Goal: Find specific page/section: Find specific page/section

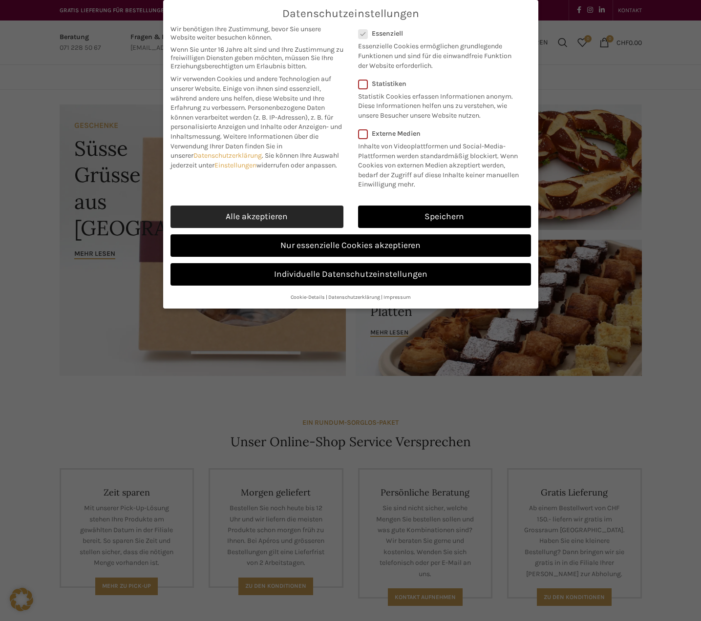
click at [319, 214] on link "Alle akzeptieren" at bounding box center [257, 217] width 173 height 22
checkbox input "true"
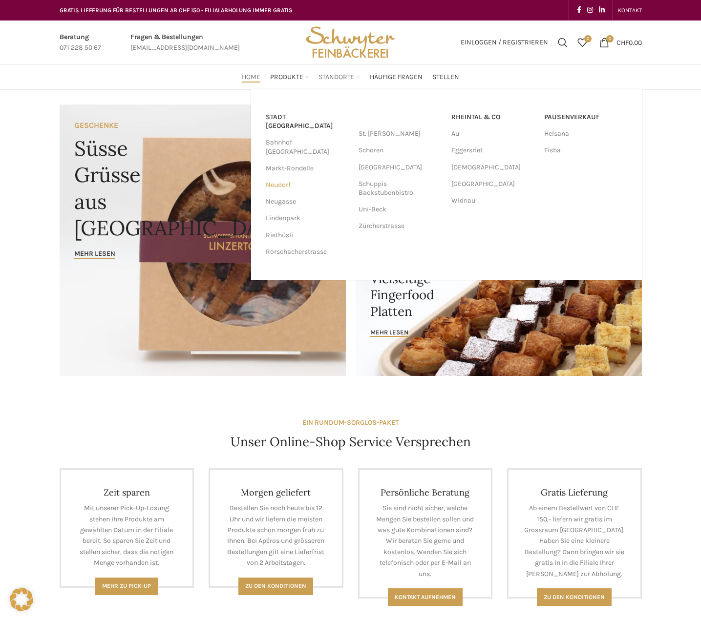
click at [283, 177] on link "Neudorf" at bounding box center [307, 185] width 83 height 17
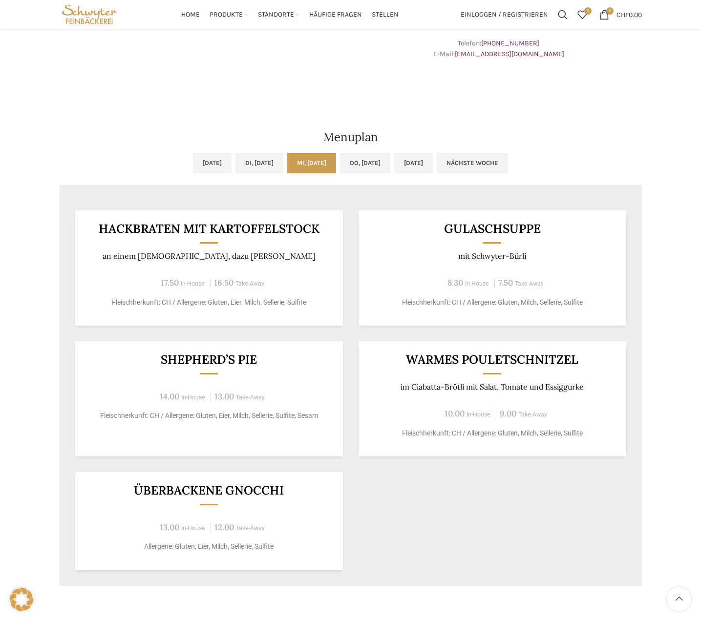
scroll to position [371, 0]
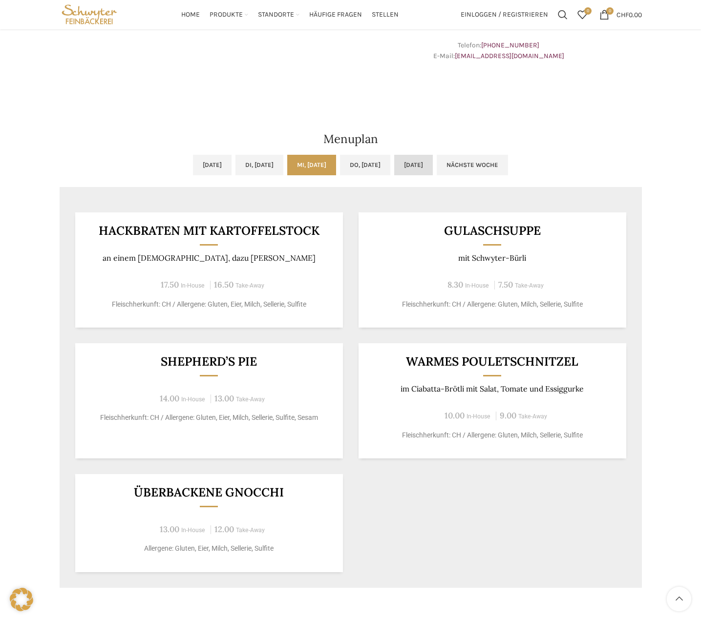
click at [433, 167] on link "[DATE]" at bounding box center [413, 165] width 39 height 21
